Goal: Transaction & Acquisition: Purchase product/service

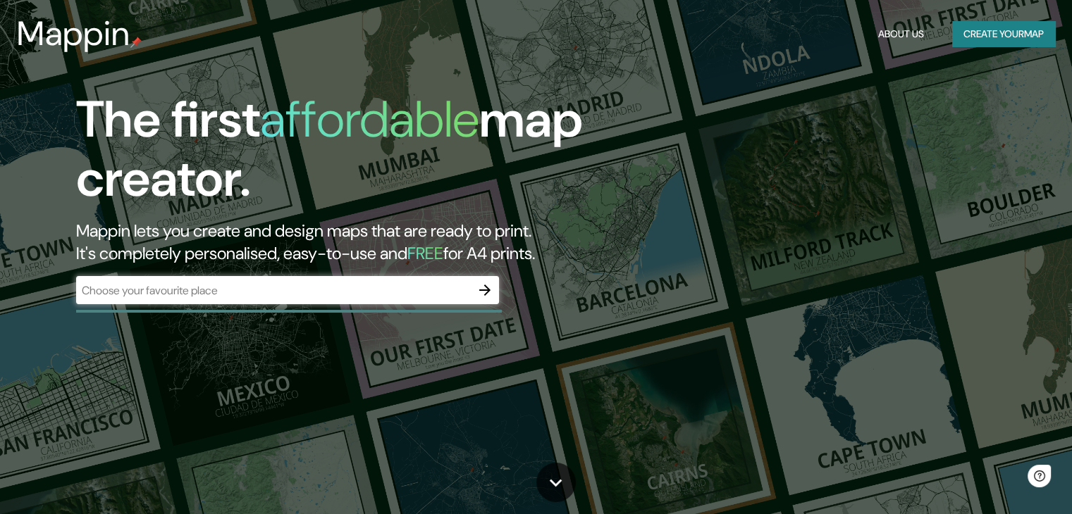
click at [288, 299] on div "​" at bounding box center [287, 290] width 423 height 28
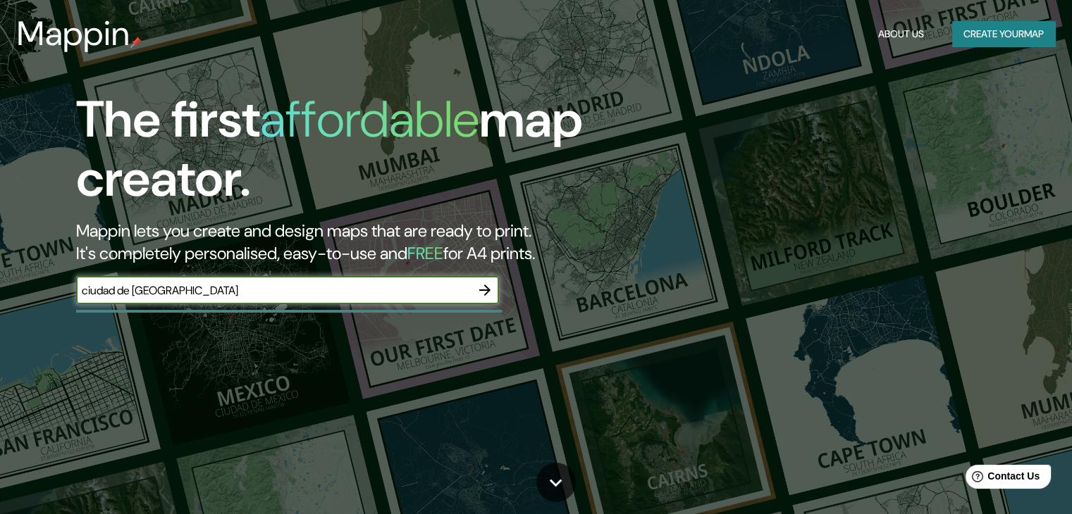
type input "ciudad de [GEOGRAPHIC_DATA]"
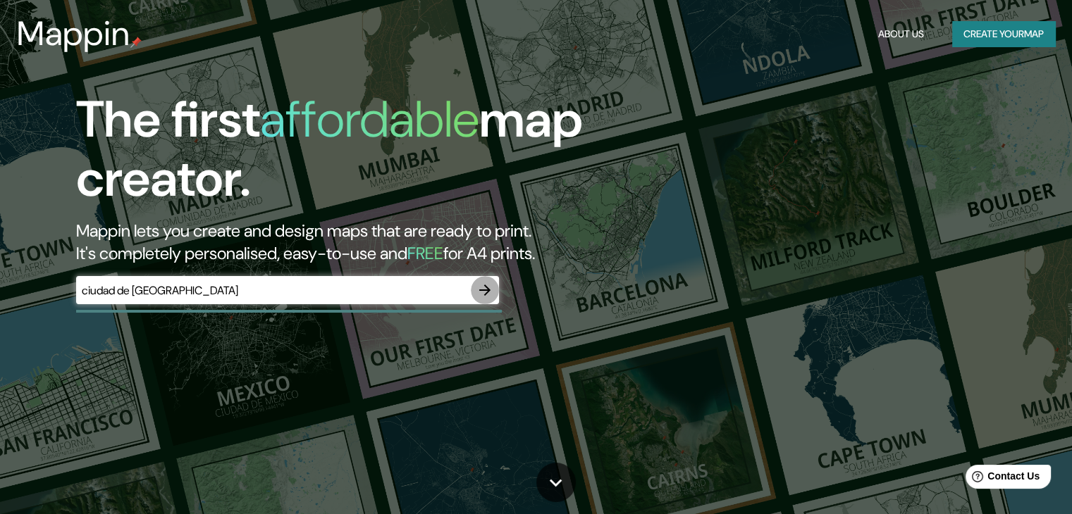
click at [483, 293] on icon "button" at bounding box center [484, 290] width 17 height 17
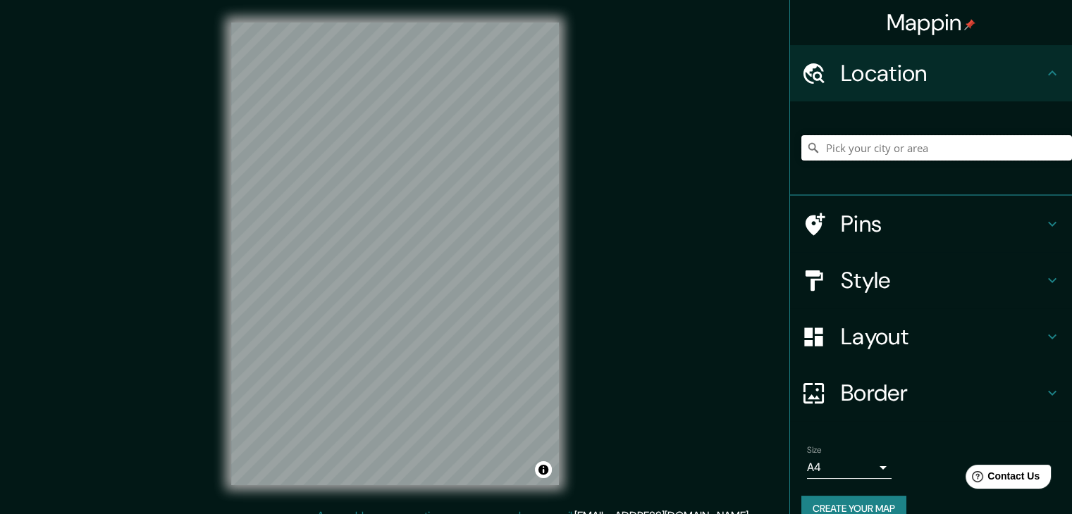
click at [877, 143] on input "Pick your city or area" at bounding box center [936, 147] width 271 height 25
type input "Calle Ciudad Puebla, 80060 Culiacán, Sinaloa, México"
click at [1056, 146] on icon "Clear" at bounding box center [1060, 148] width 8 height 8
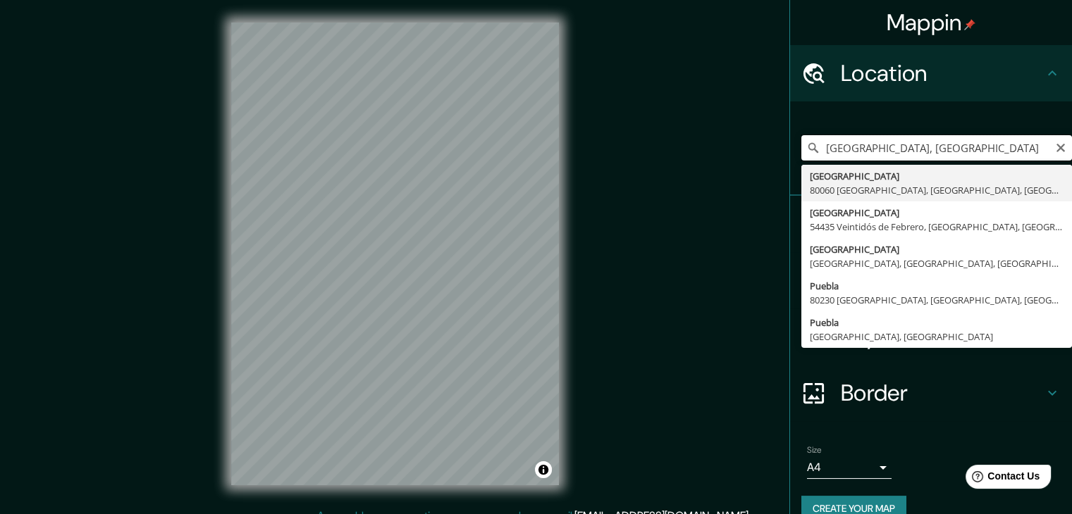
drag, startPoint x: 852, startPoint y: 150, endPoint x: 777, endPoint y: 148, distance: 75.4
click at [777, 148] on div "Mappin Location ciudad puebla, mexico Calle Ciudad Puebla 80060 Culiacán, Sinal…" at bounding box center [536, 265] width 1072 height 531
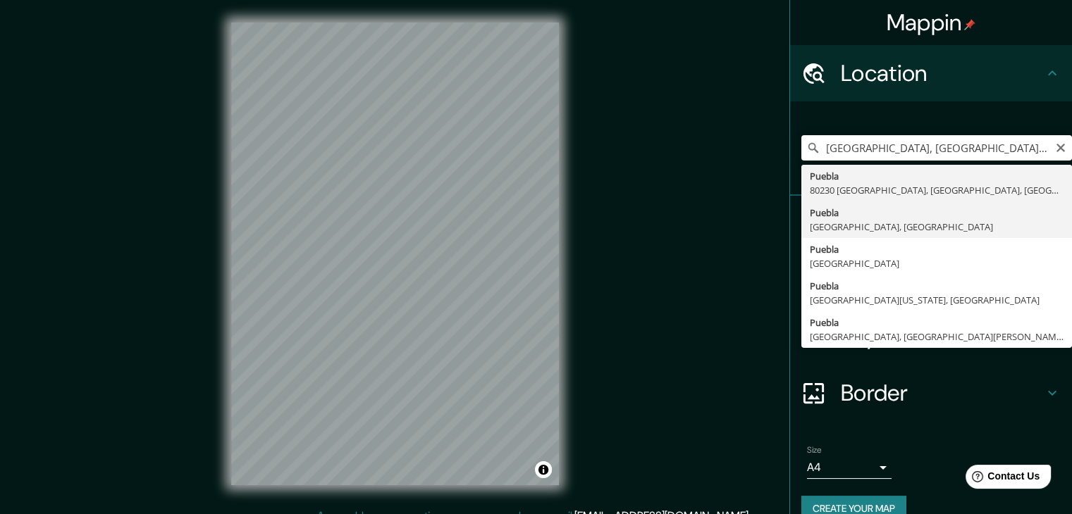
type input "[GEOGRAPHIC_DATA], [GEOGRAPHIC_DATA], [GEOGRAPHIC_DATA]"
